Goal: Find specific page/section: Find specific page/section

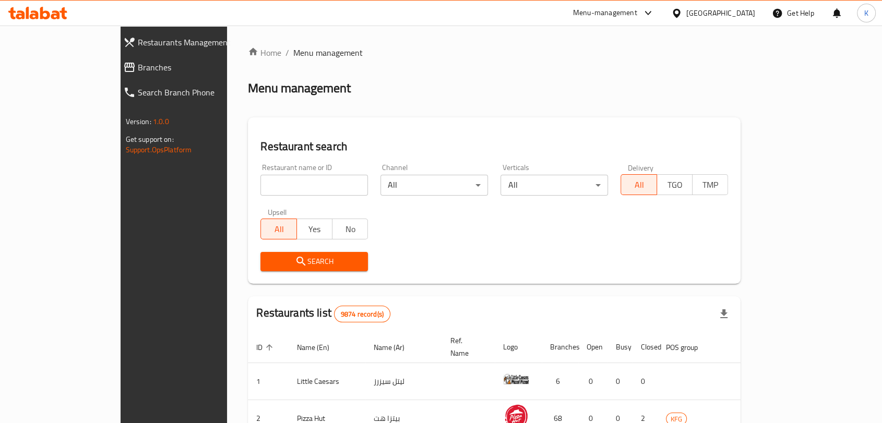
click at [637, 9] on div "Menu-management" at bounding box center [605, 13] width 64 height 13
click at [595, 49] on div "All Plugins" at bounding box center [622, 46] width 156 height 24
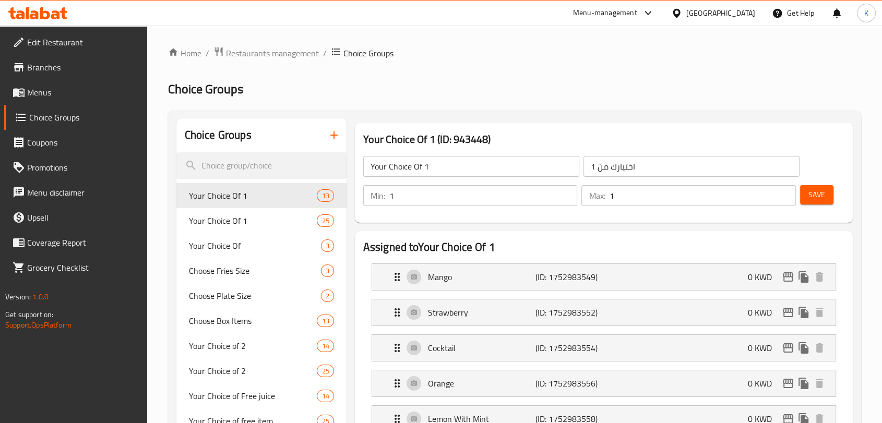
click at [637, 18] on div "Menu-management" at bounding box center [605, 13] width 64 height 13
click at [637, 42] on div "All Plugins" at bounding box center [622, 46] width 156 height 24
